Goal: Navigation & Orientation: Find specific page/section

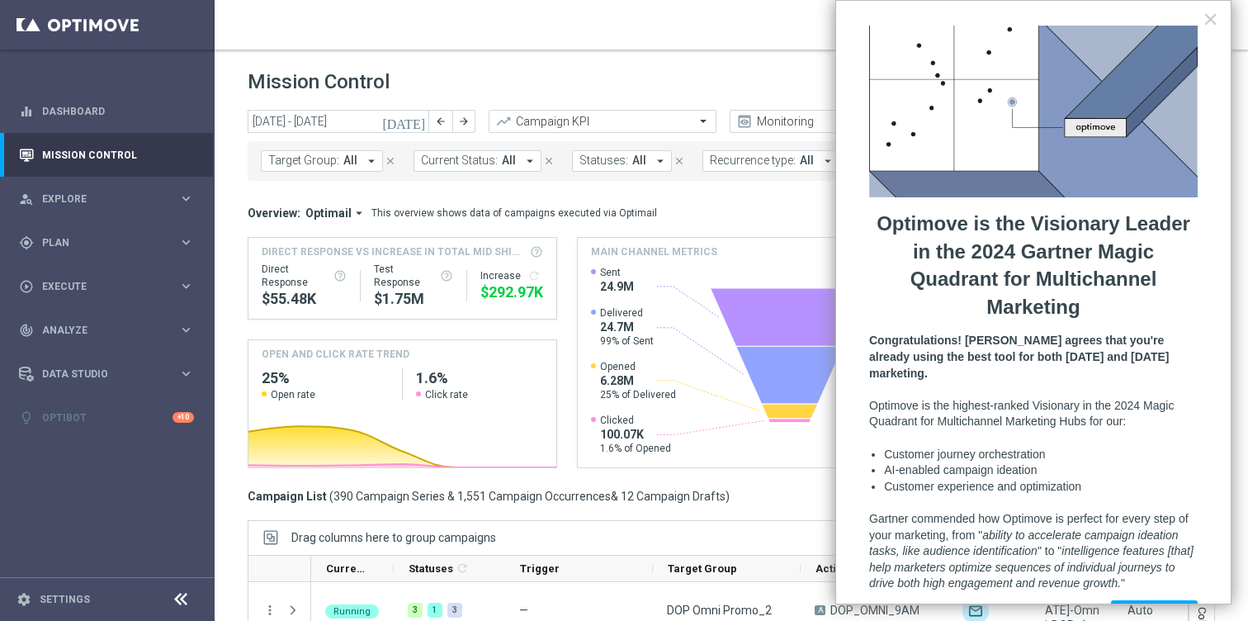
click at [1068, 600] on button "Dismiss" at bounding box center [1071, 612] width 67 height 25
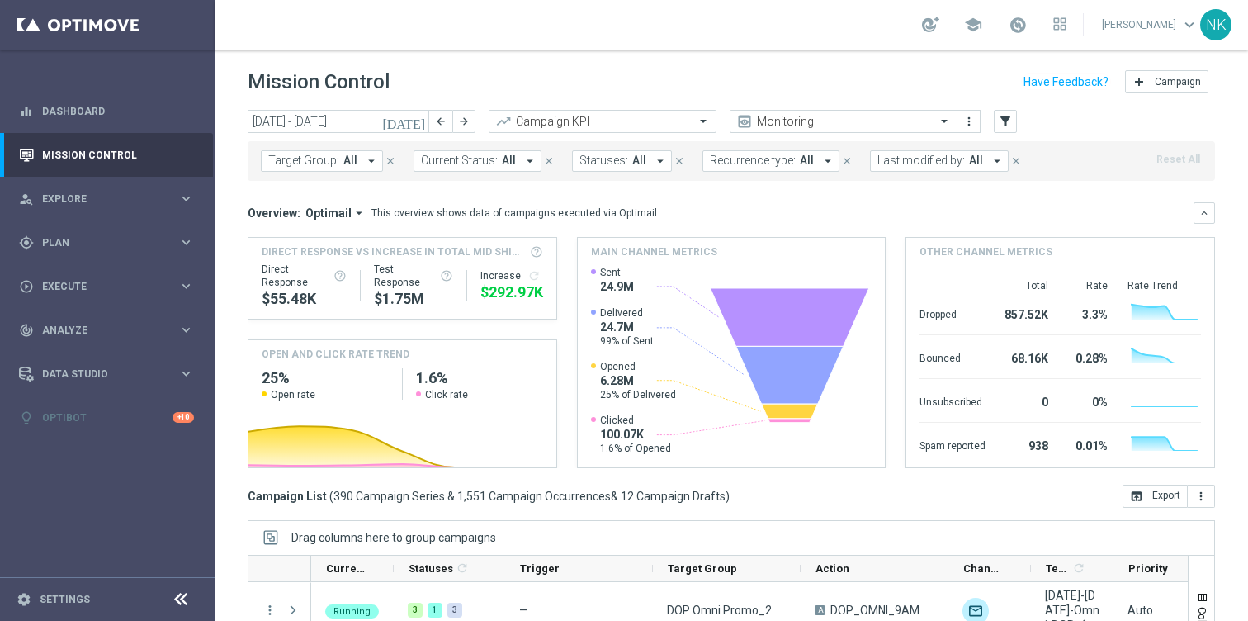
click at [788, 494] on div "Campaign List ( 390 Campaign Series & 1,551 Campaign Occurrences & 12 Campaign …" at bounding box center [731, 496] width 967 height 23
click at [186, 283] on icon "keyboard_arrow_right" at bounding box center [186, 286] width 16 height 16
click at [182, 333] on icon "keyboard_arrow_right" at bounding box center [186, 330] width 16 height 16
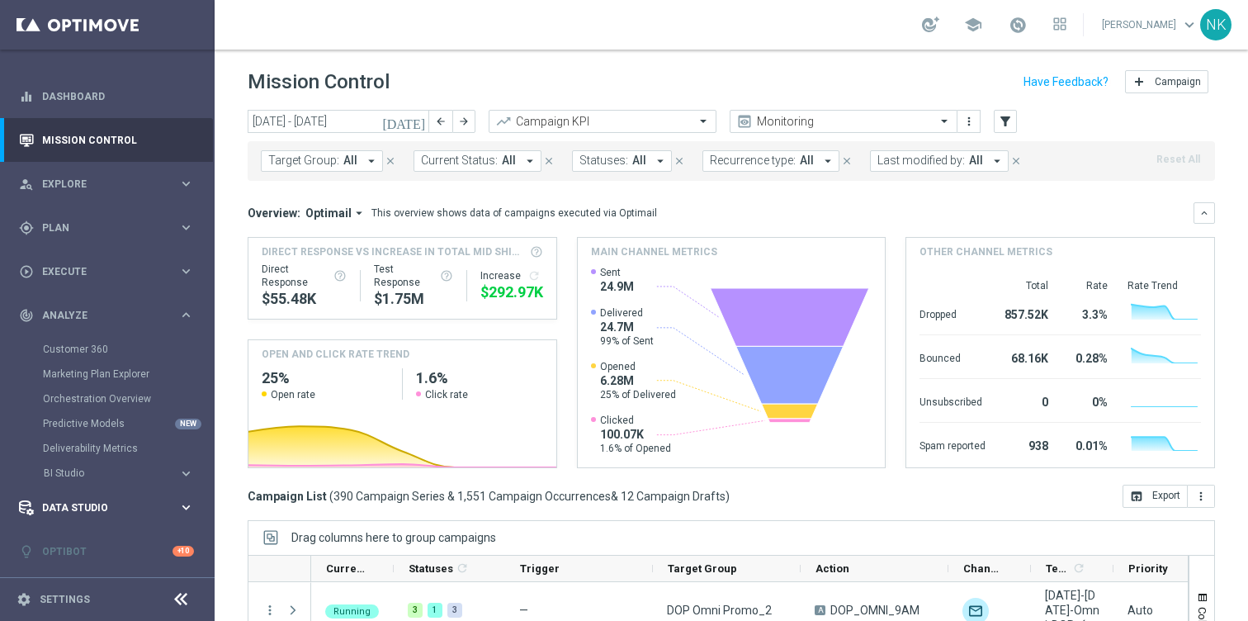
click at [182, 505] on icon "keyboard_arrow_right" at bounding box center [186, 507] width 16 height 16
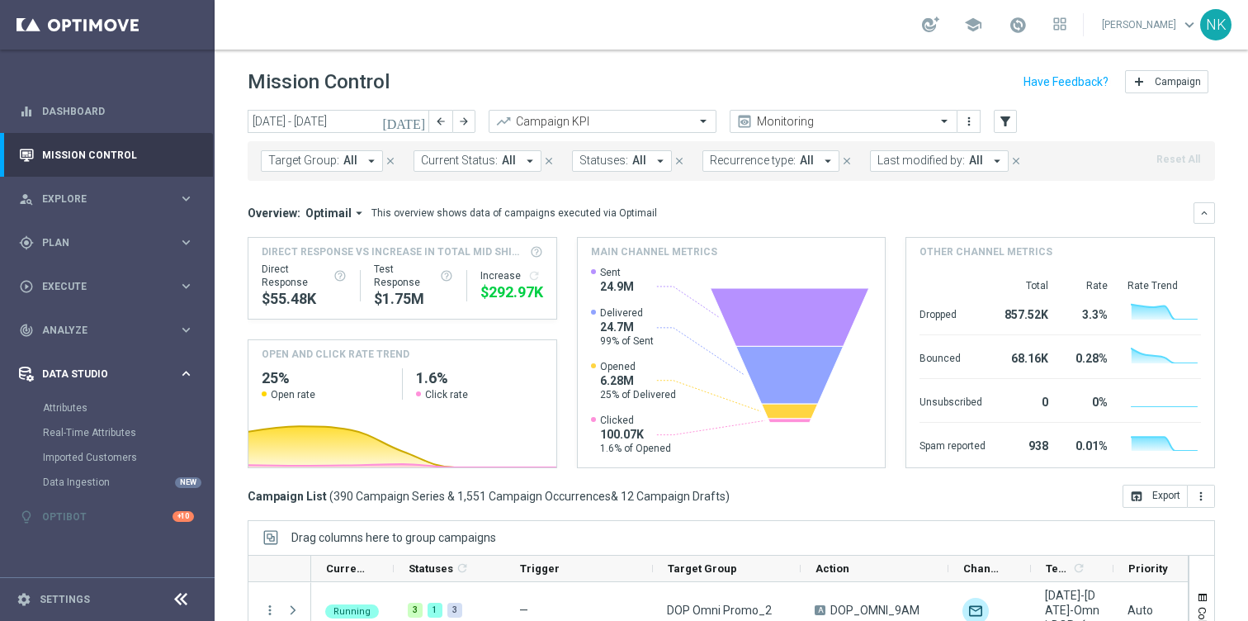
scroll to position [0, 0]
click at [187, 241] on icon "keyboard_arrow_right" at bounding box center [186, 242] width 16 height 16
click at [189, 192] on icon "keyboard_arrow_right" at bounding box center [186, 199] width 16 height 16
